Goal: Check status: Check status

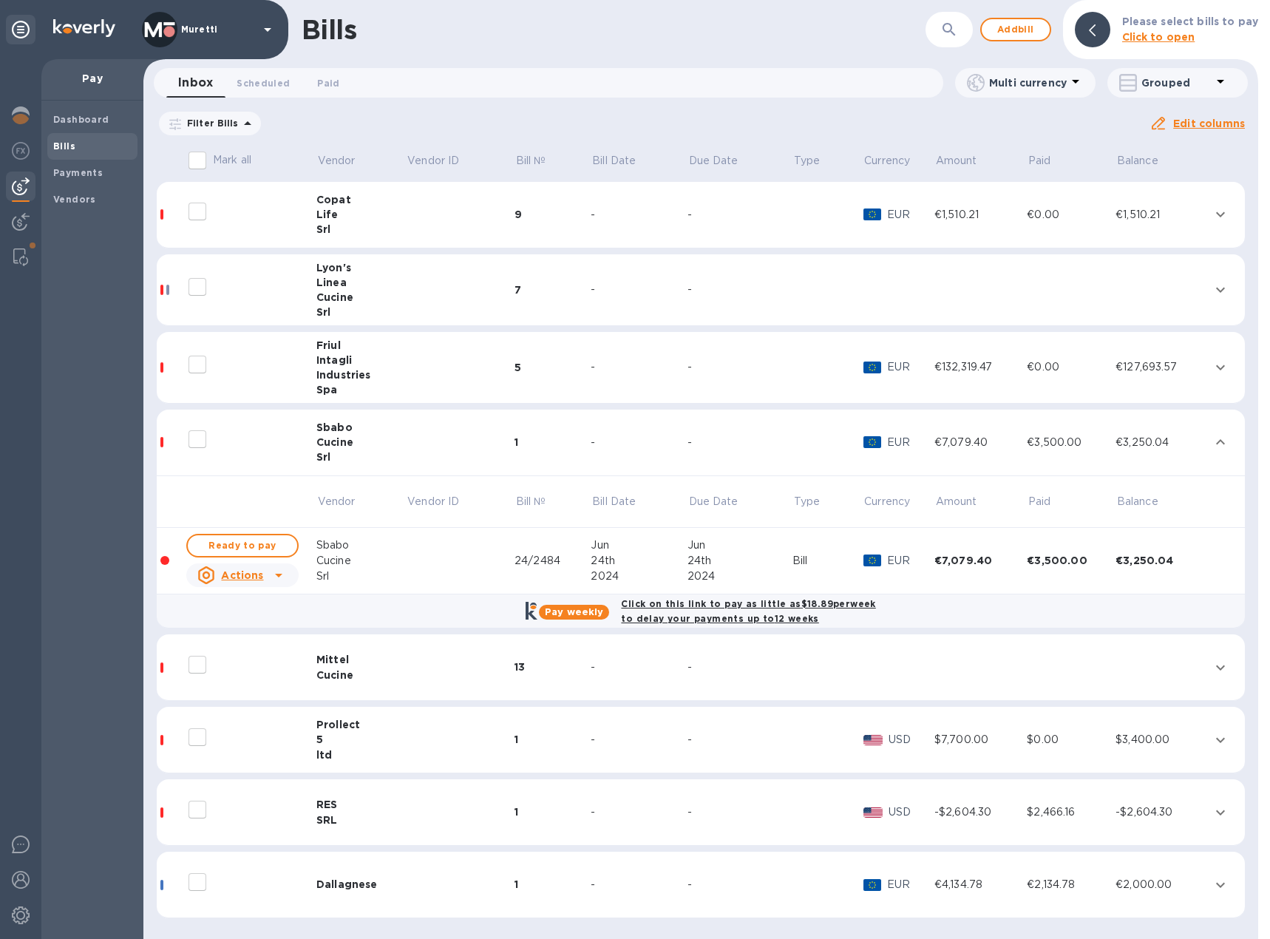
click at [315, 444] on td at bounding box center [251, 443] width 132 height 67
click at [344, 448] on div "Cucine" at bounding box center [361, 442] width 90 height 15
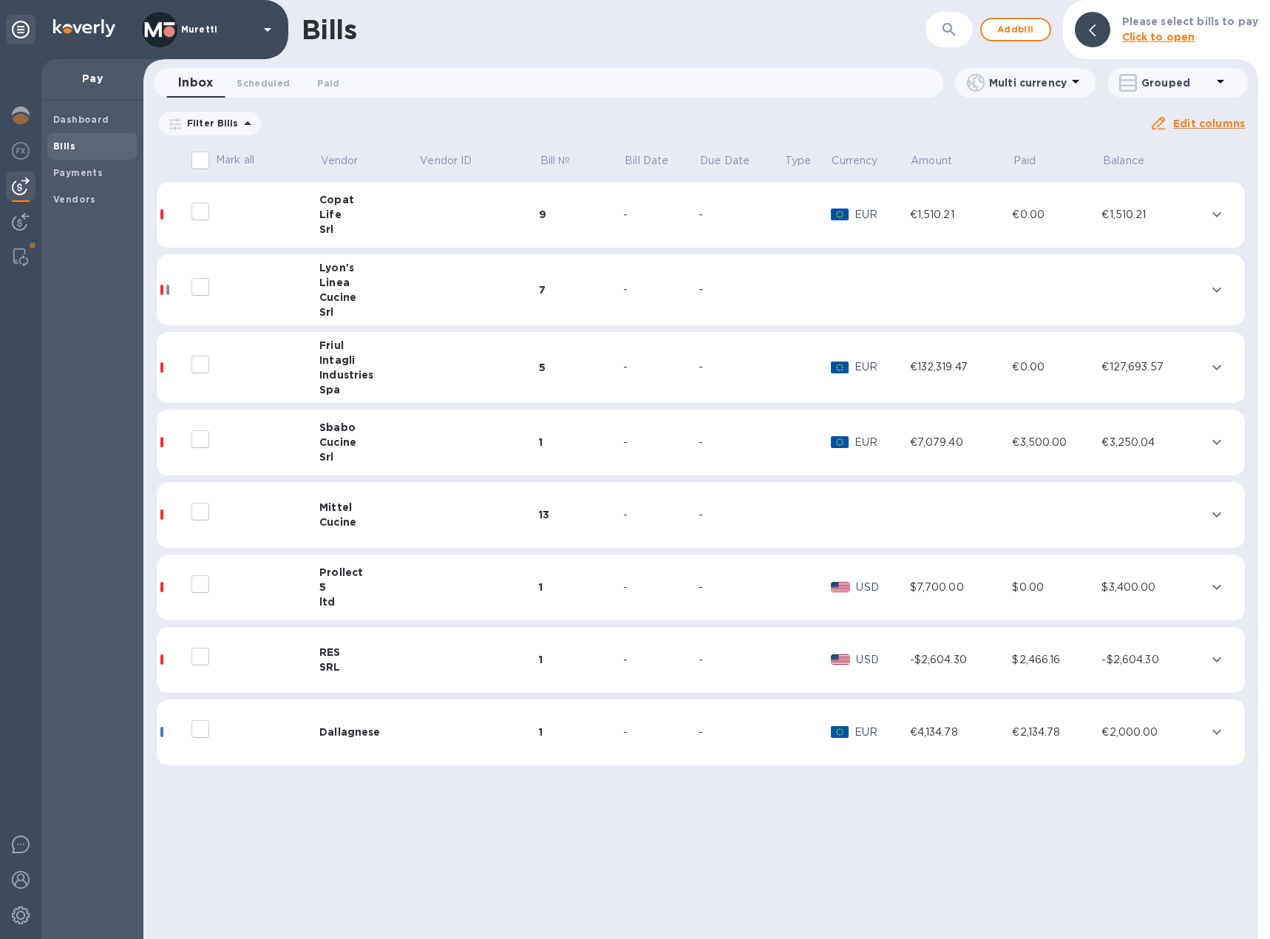
click at [379, 659] on div "SRL" at bounding box center [369, 666] width 100 height 15
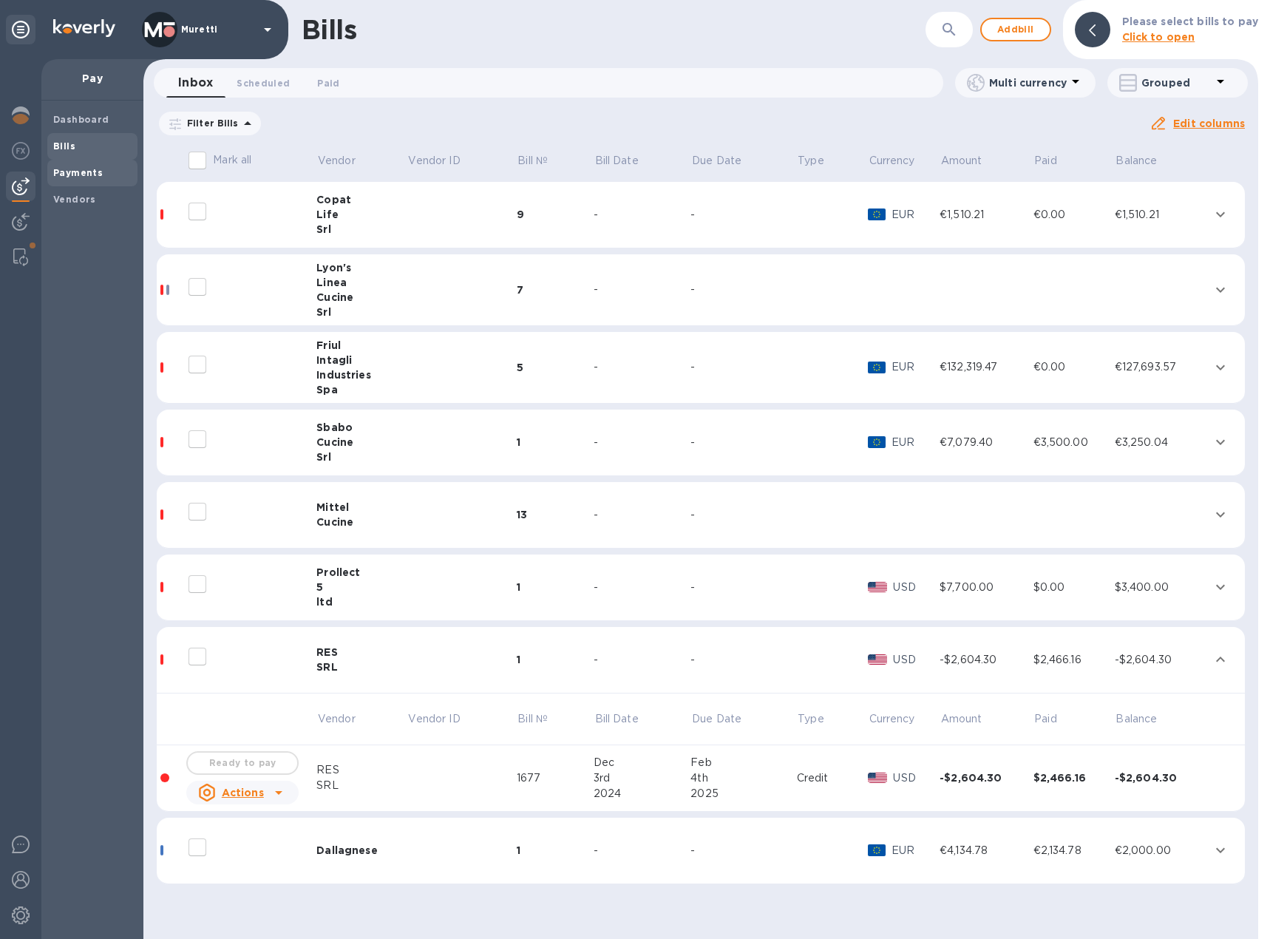
click at [66, 167] on b "Payments" at bounding box center [78, 172] width 50 height 11
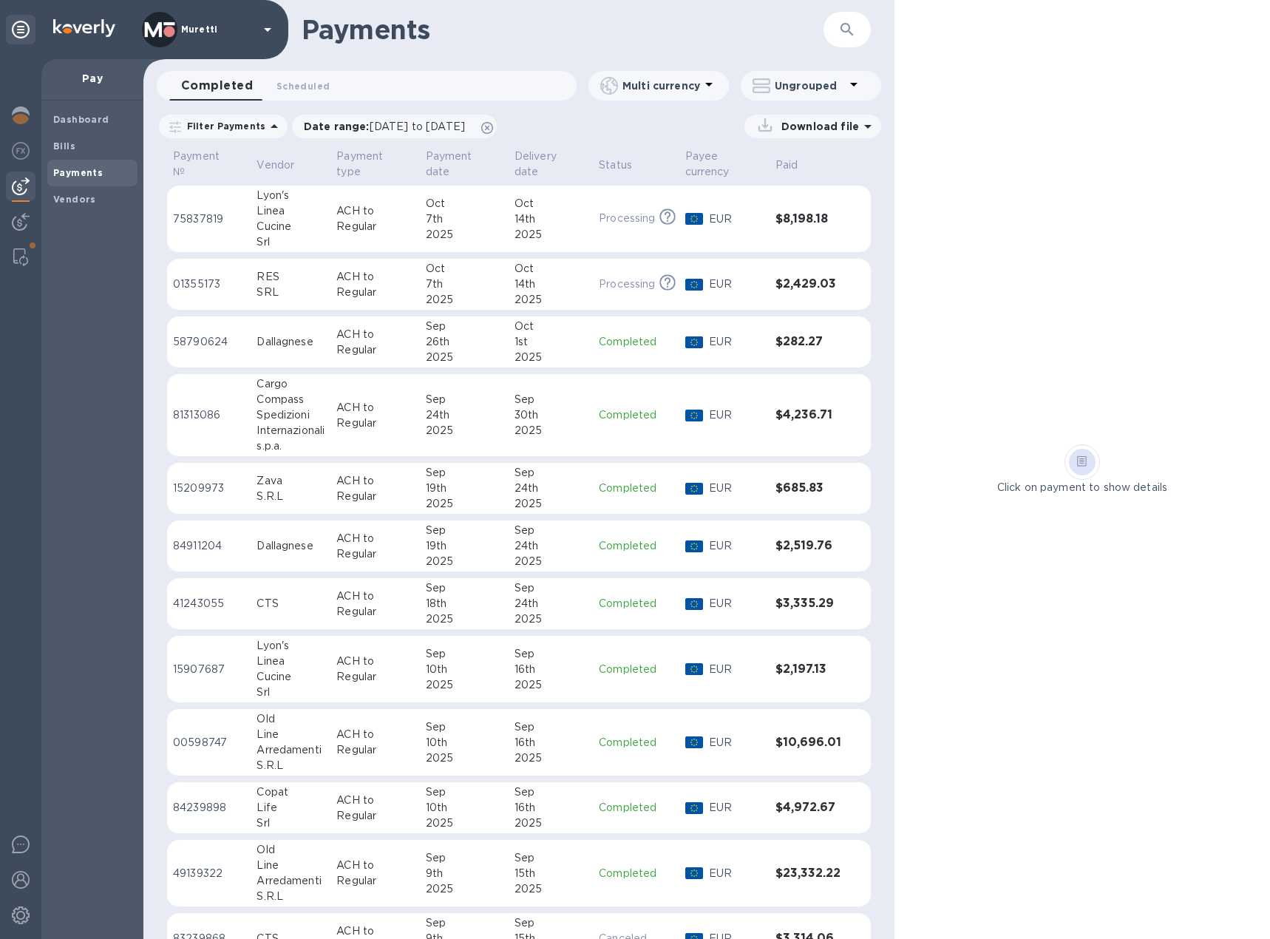
click at [410, 290] on p "ACH to Regular" at bounding box center [374, 284] width 77 height 31
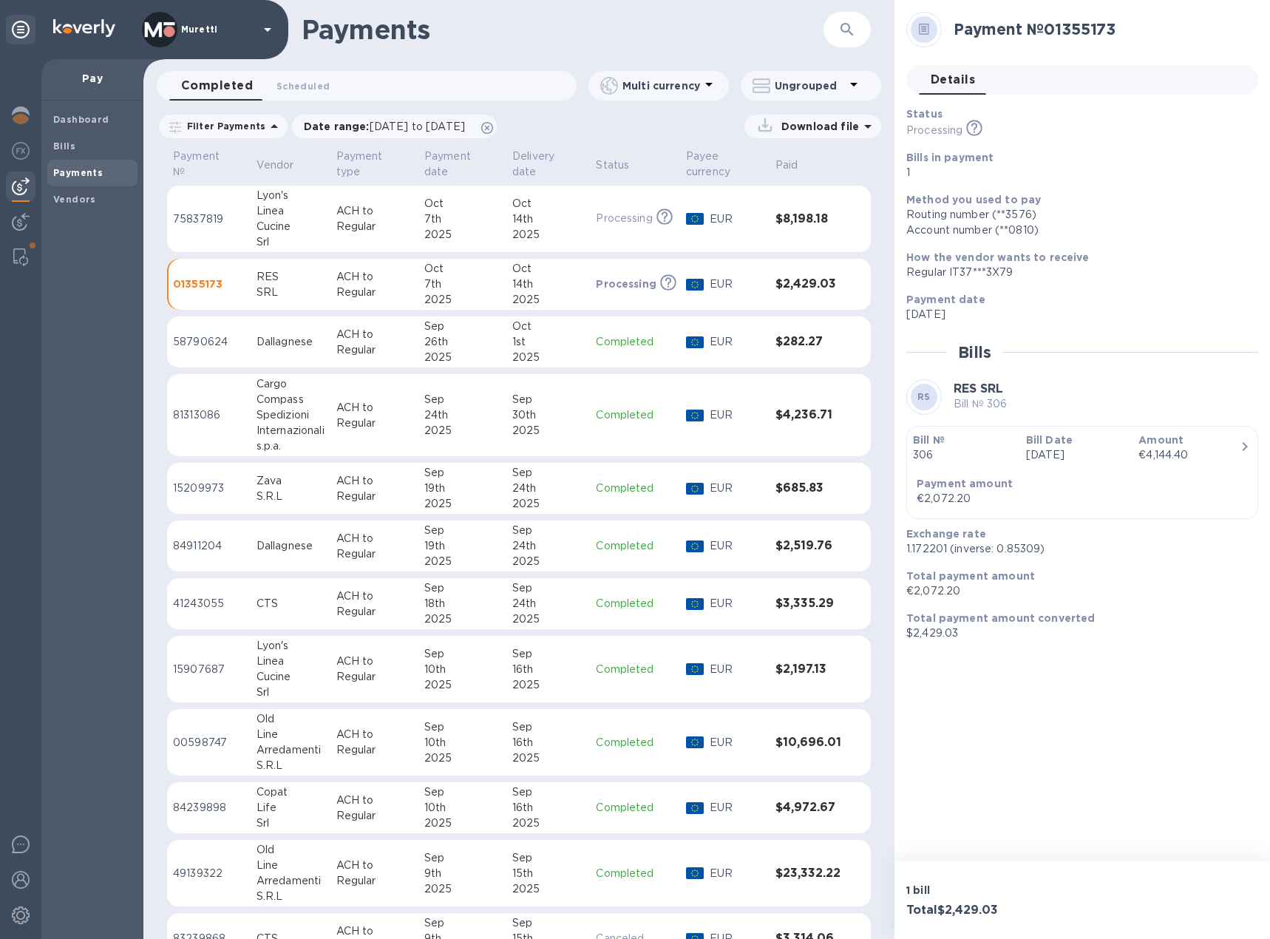
click at [399, 292] on p "ACH to Regular" at bounding box center [374, 284] width 76 height 31
